Goal: Transaction & Acquisition: Purchase product/service

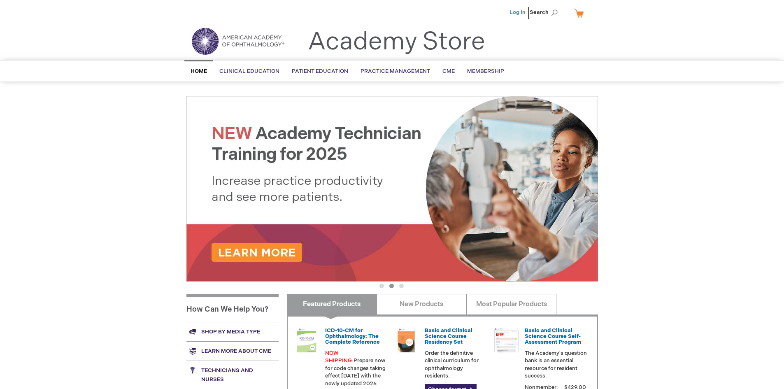
click at [519, 9] on link "Log In" at bounding box center [518, 12] width 16 height 7
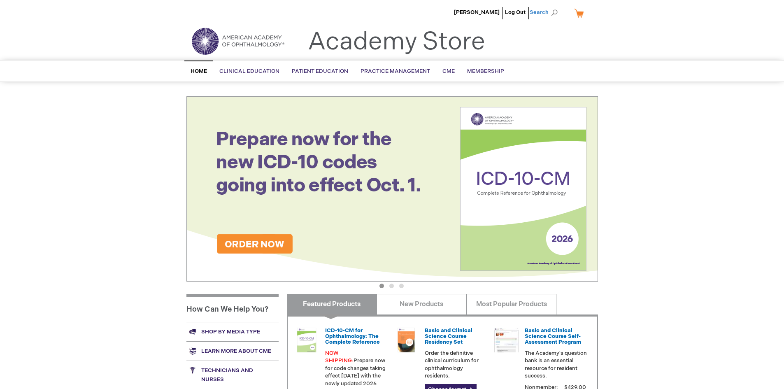
click at [544, 10] on span "Search" at bounding box center [545, 12] width 31 height 16
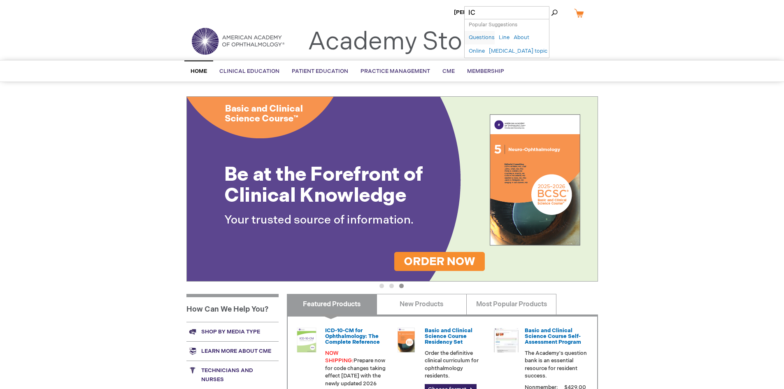
type input "ICD"
